Goal: Information Seeking & Learning: Learn about a topic

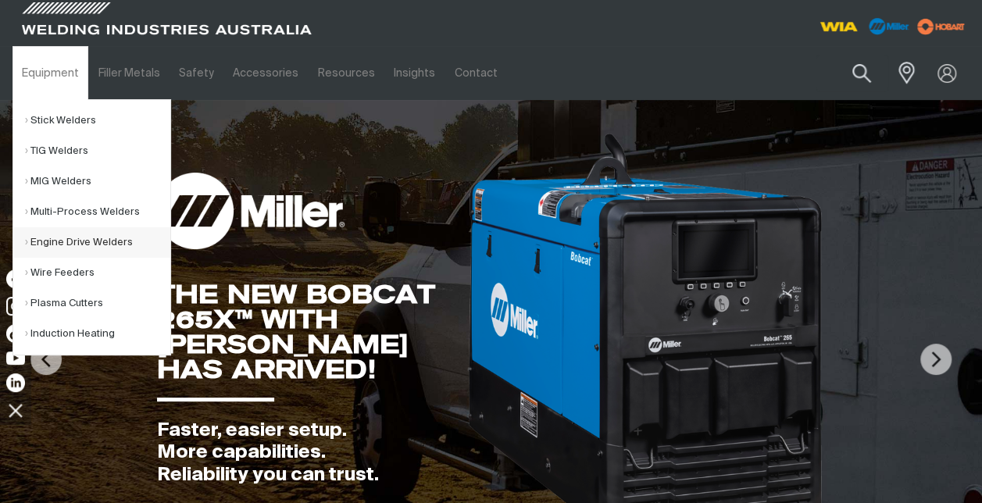
click at [55, 242] on link "Engine Drive Welders" at bounding box center [97, 242] width 145 height 30
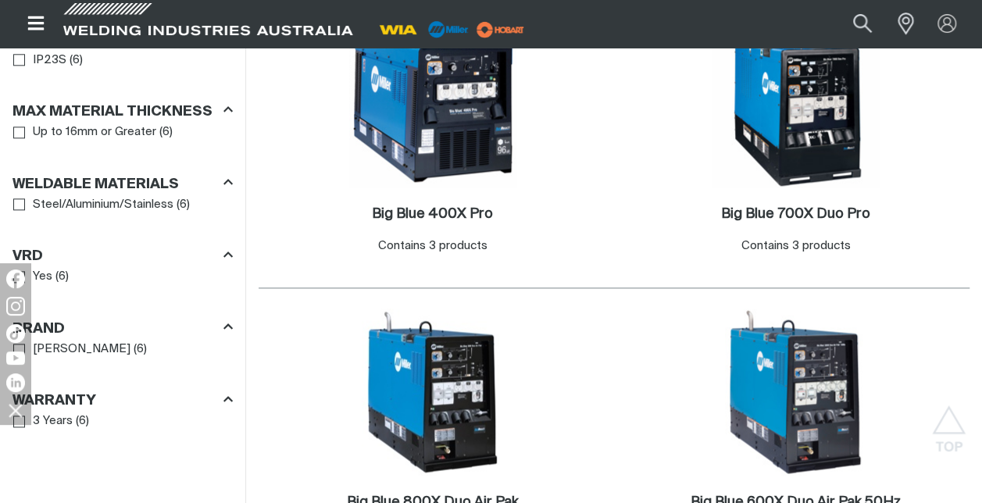
scroll to position [870, 0]
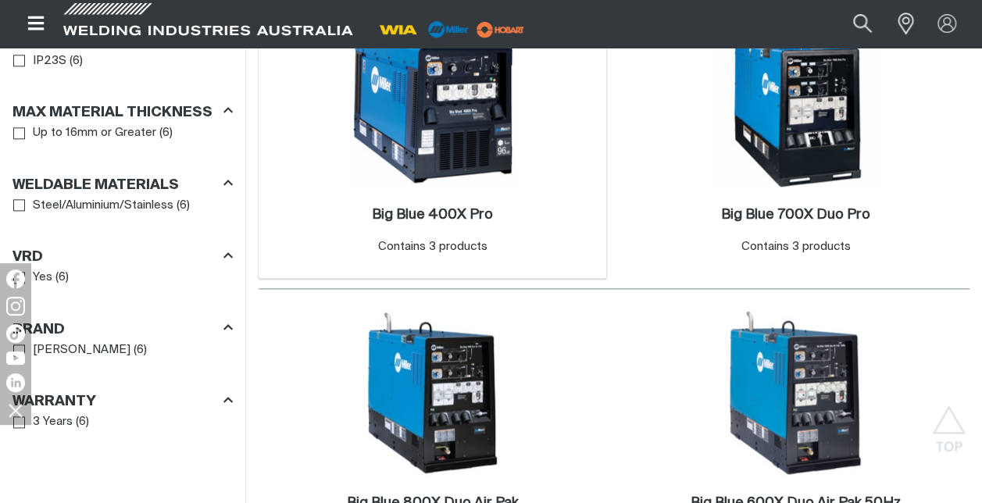
click at [415, 123] on img at bounding box center [432, 104] width 167 height 167
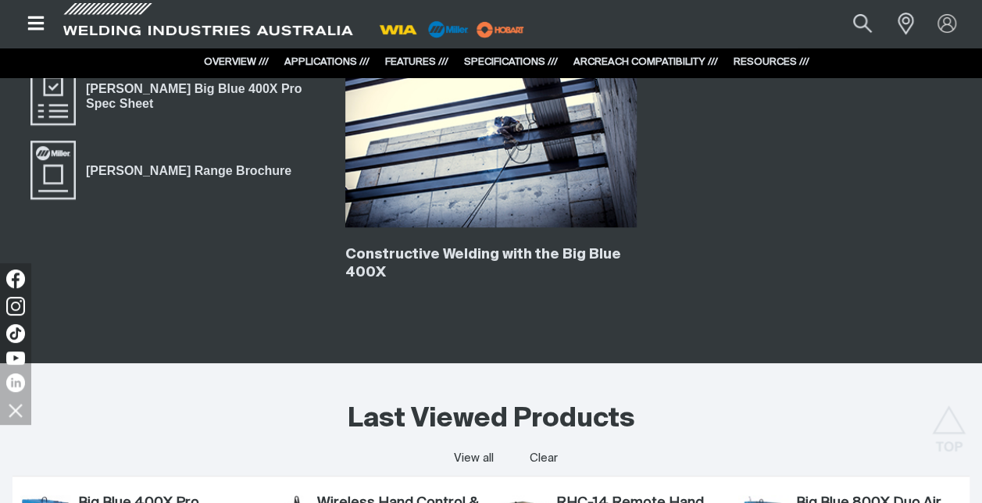
scroll to position [3473, 0]
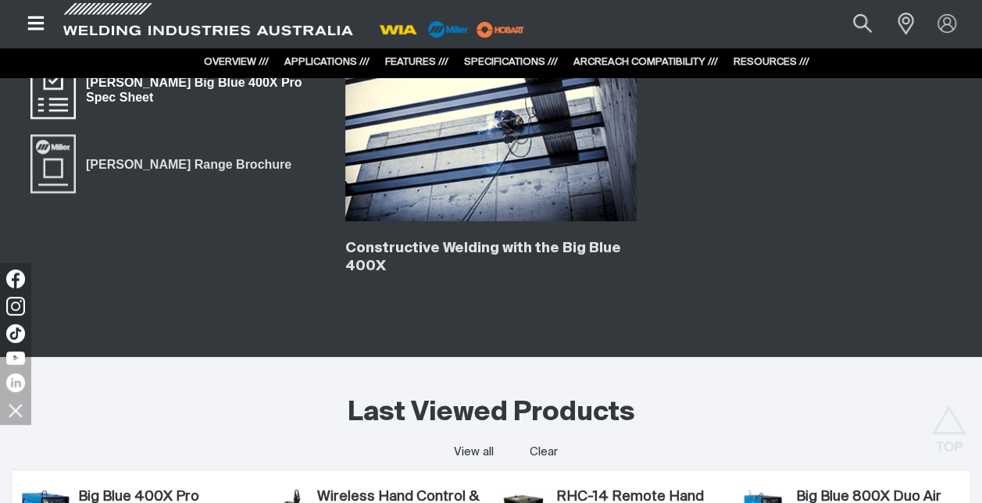
click at [53, 95] on span "Miller Big Blue 400X Pro Spec Sheet" at bounding box center [53, 90] width 50 height 63
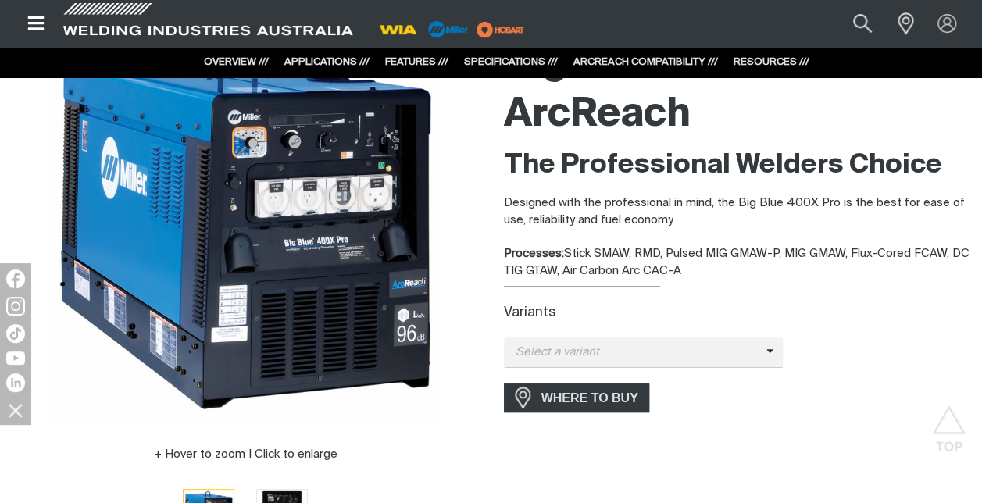
scroll to position [0, 0]
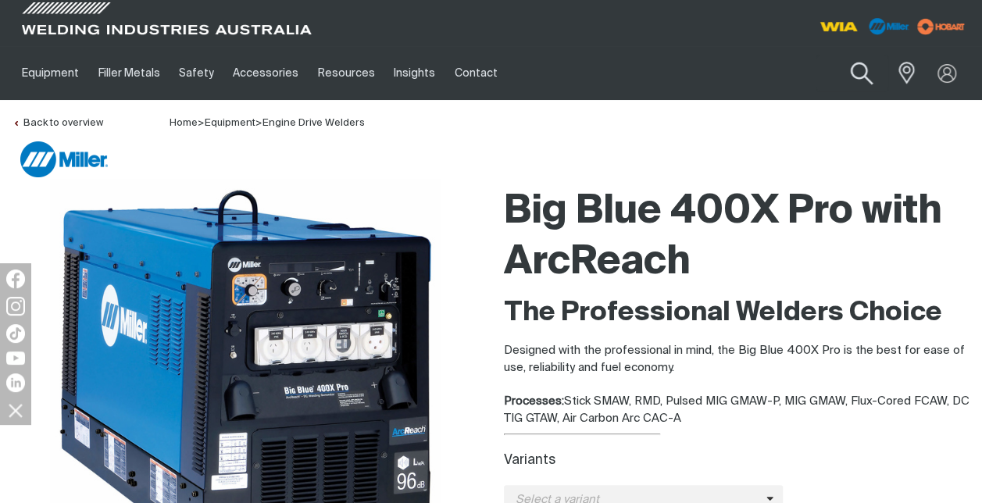
click at [854, 67] on button "Search products" at bounding box center [861, 74] width 63 height 45
click at [737, 75] on input "Search" at bounding box center [767, 72] width 241 height 35
click at [717, 75] on input "Search" at bounding box center [767, 72] width 241 height 35
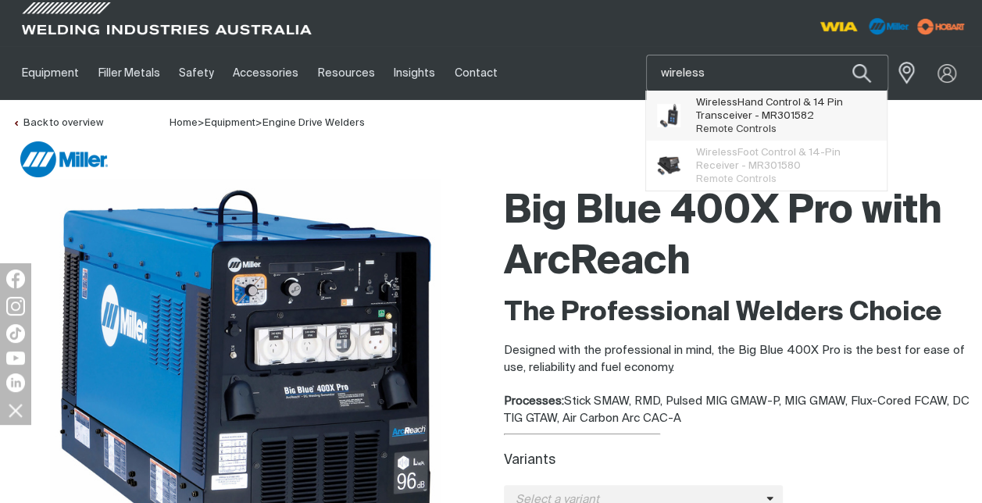
type input "wireless"
click at [681, 115] on span "Suggestions" at bounding box center [676, 116] width 39 height 40
